Goal: Information Seeking & Learning: Learn about a topic

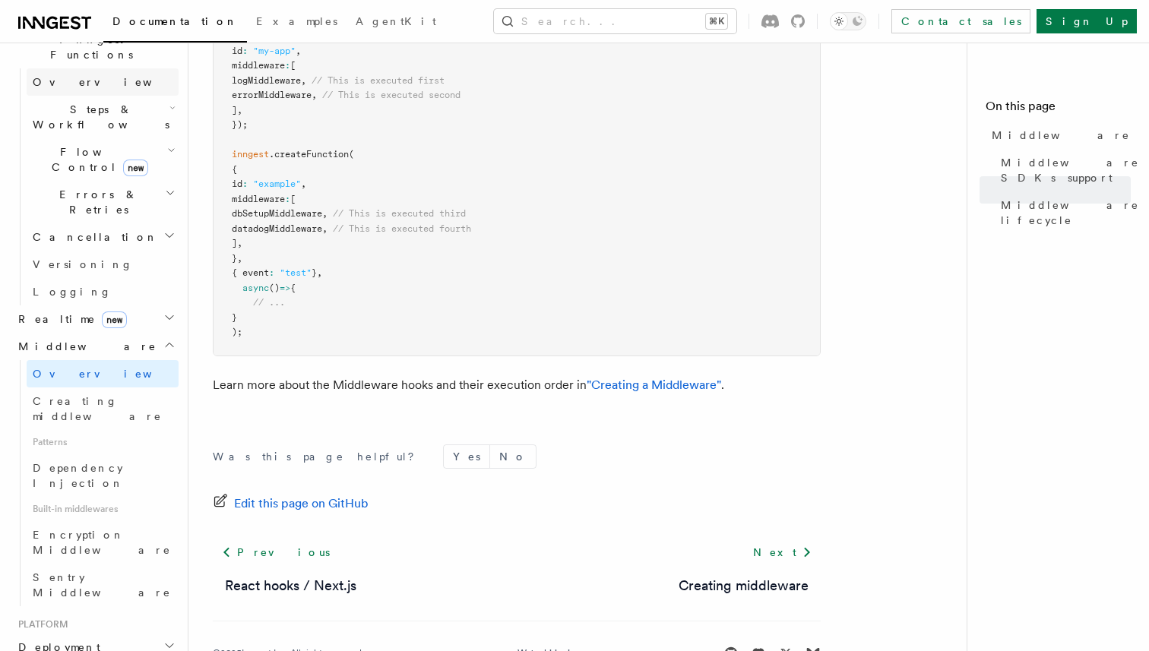
scroll to position [469, 0]
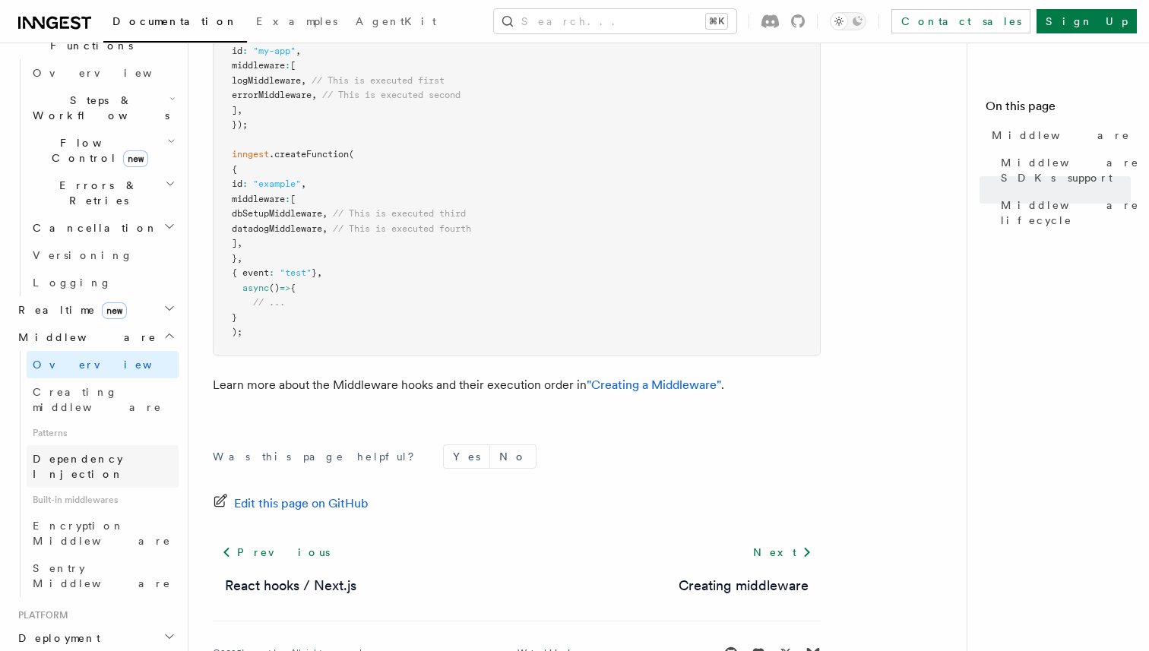
click at [154, 445] on link "Dependency Injection" at bounding box center [103, 466] width 152 height 43
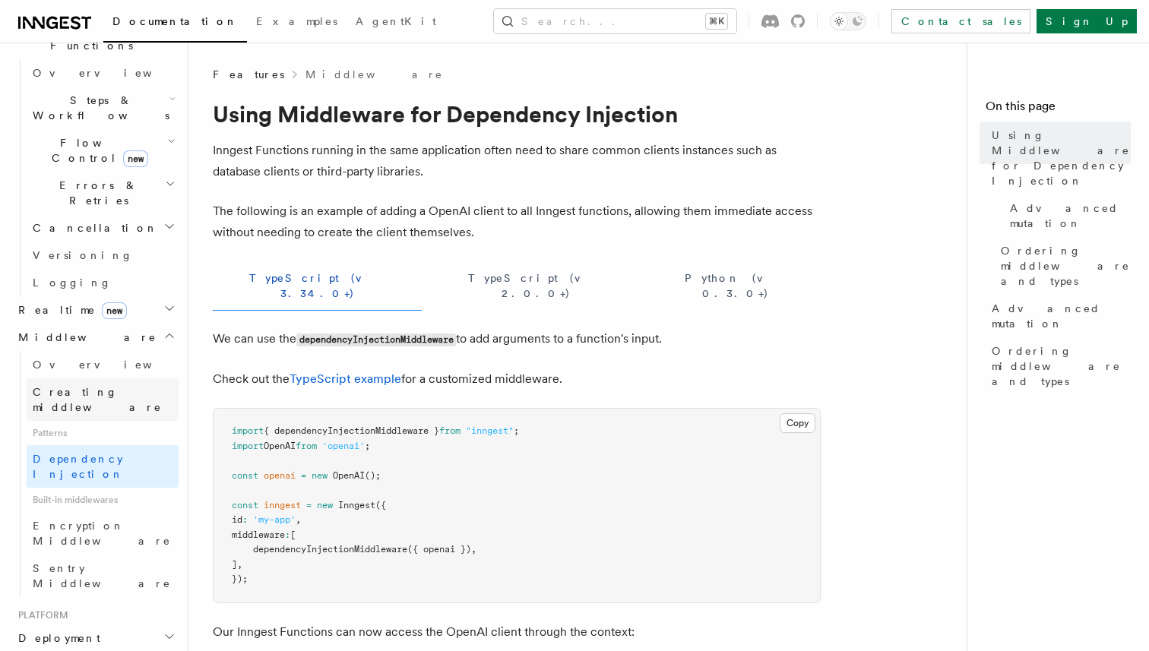
click at [144, 378] on link "Creating middleware" at bounding box center [103, 399] width 152 height 43
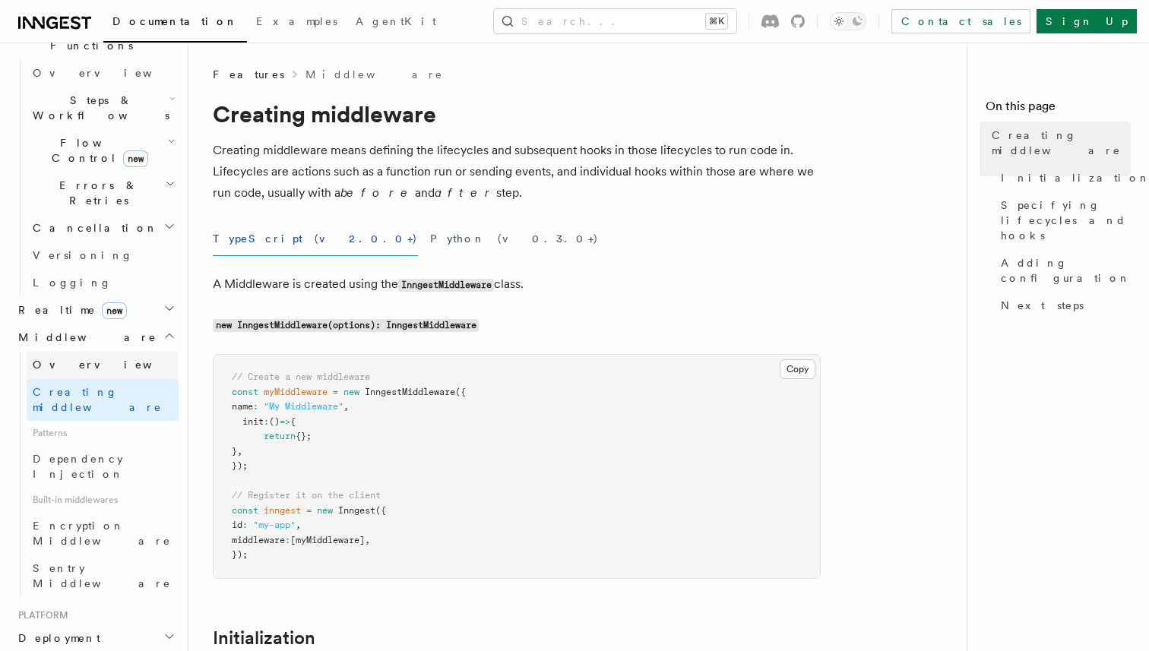
click at [127, 351] on link "Overview" at bounding box center [103, 364] width 152 height 27
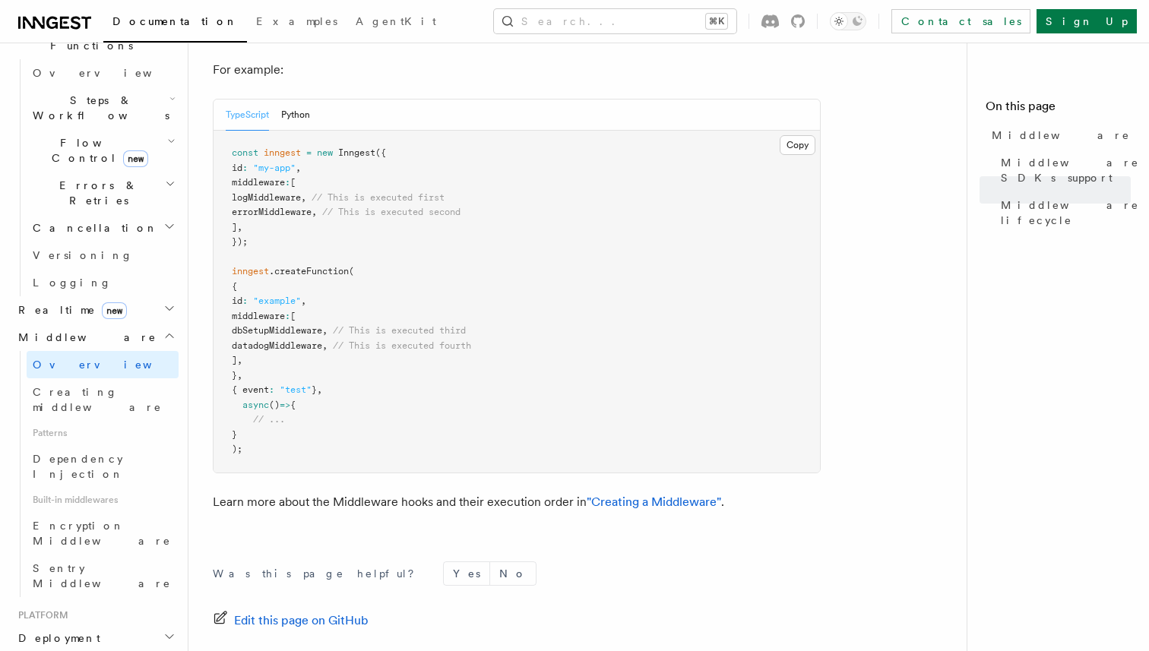
scroll to position [934, 0]
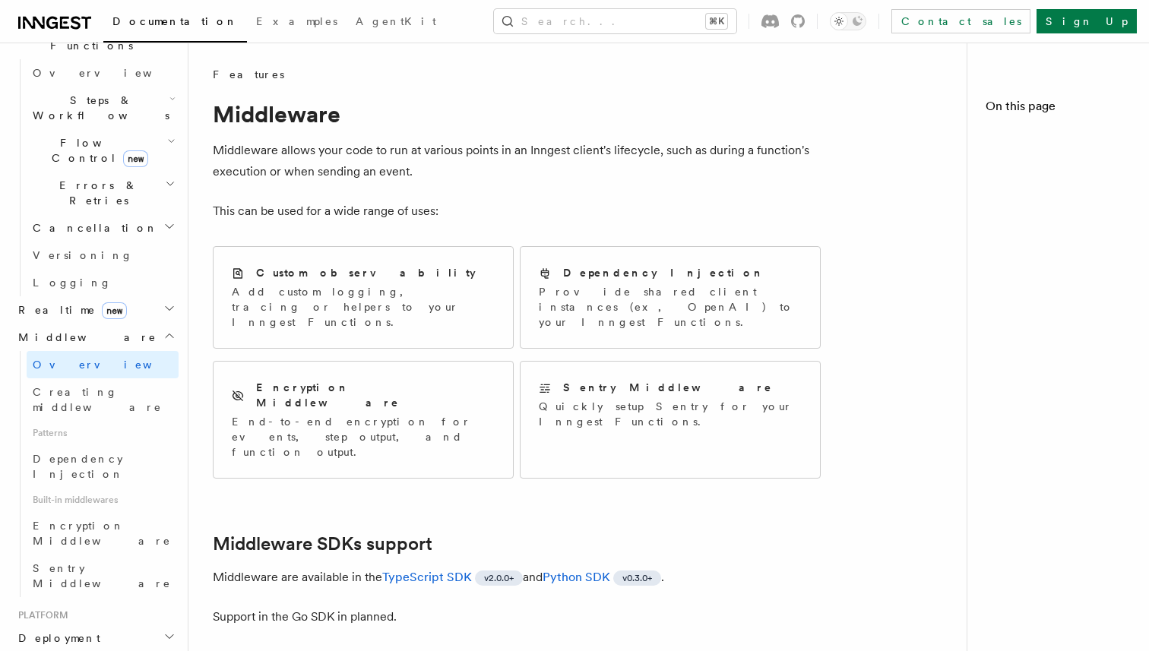
scroll to position [934, 0]
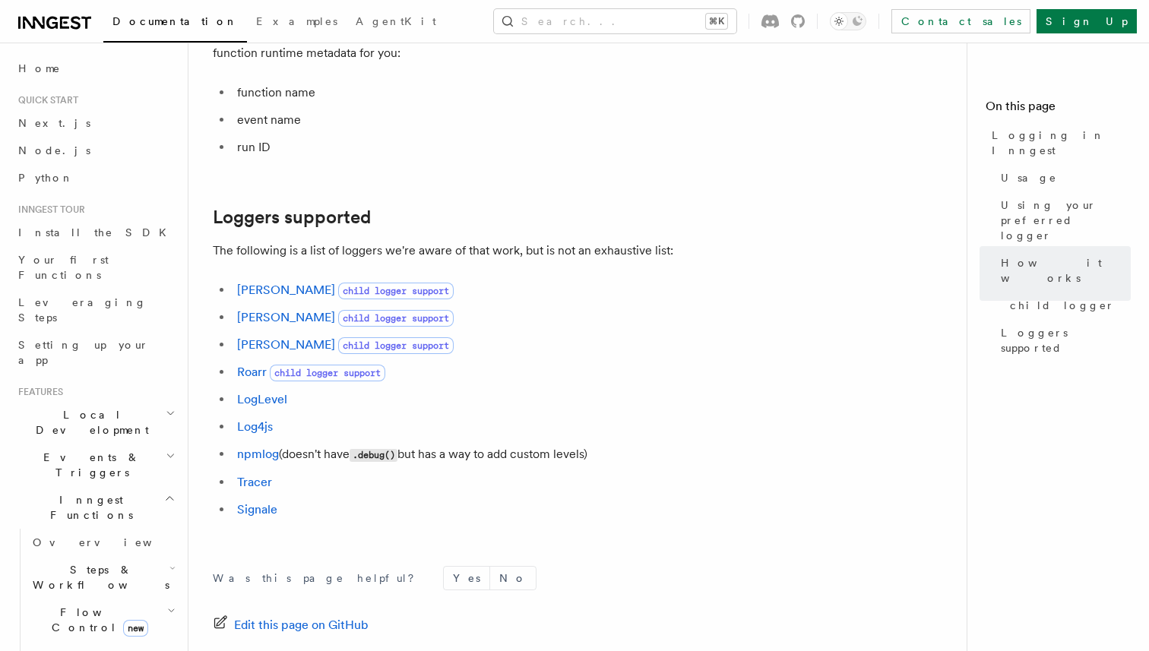
scroll to position [2001, 0]
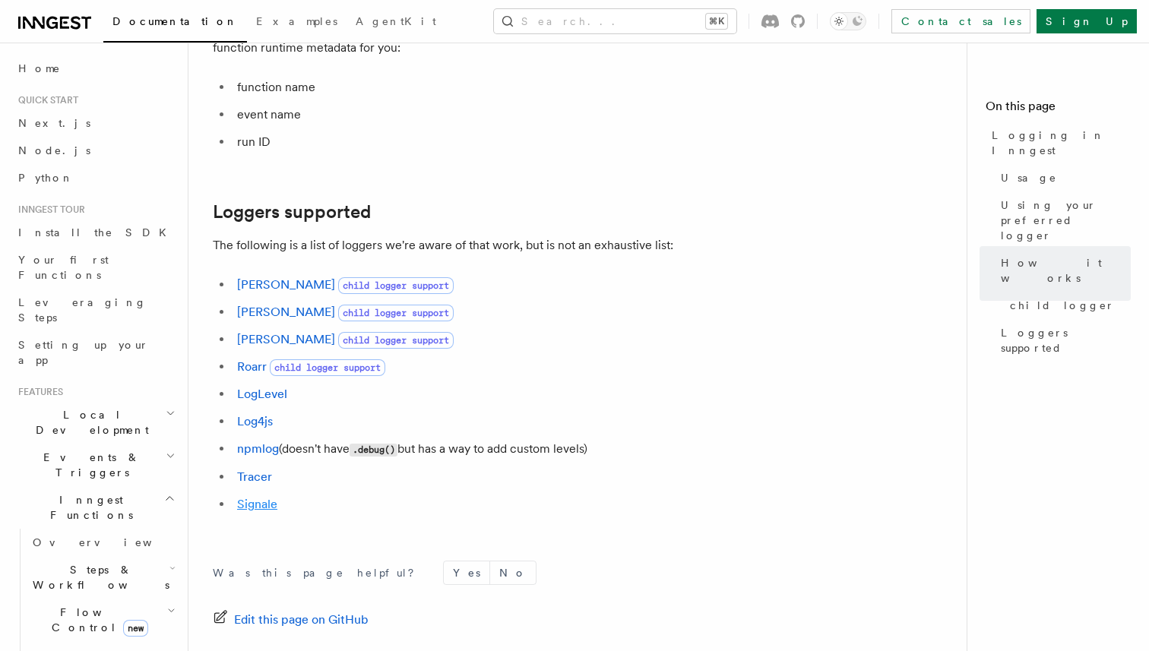
click at [271, 505] on link "Signale" at bounding box center [257, 504] width 40 height 14
